Goal: Task Accomplishment & Management: Manage account settings

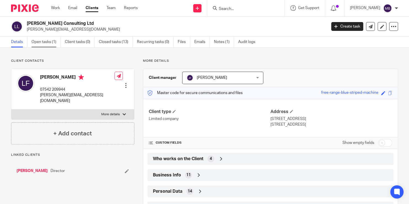
click at [51, 38] on link "Open tasks (1)" at bounding box center [45, 42] width 29 height 11
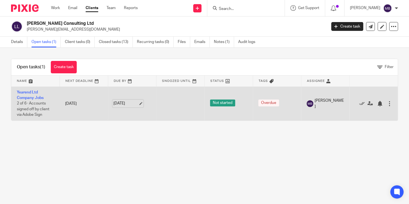
click at [135, 103] on link "[DATE]" at bounding box center [125, 104] width 25 height 6
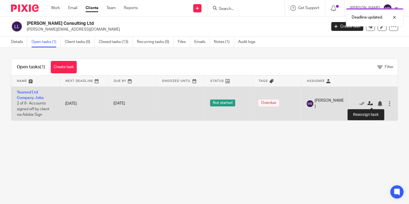
click at [369, 103] on icon at bounding box center [370, 104] width 6 height 6
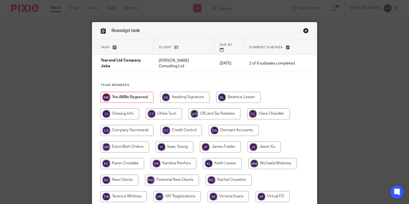
scroll to position [30, 0]
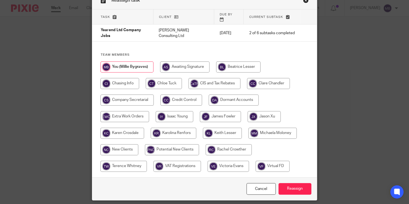
click at [219, 111] on input "radio" at bounding box center [220, 116] width 41 height 11
radio input "true"
click at [292, 183] on input "Reassign" at bounding box center [294, 189] width 33 height 12
